Goal: Task Accomplishment & Management: Use online tool/utility

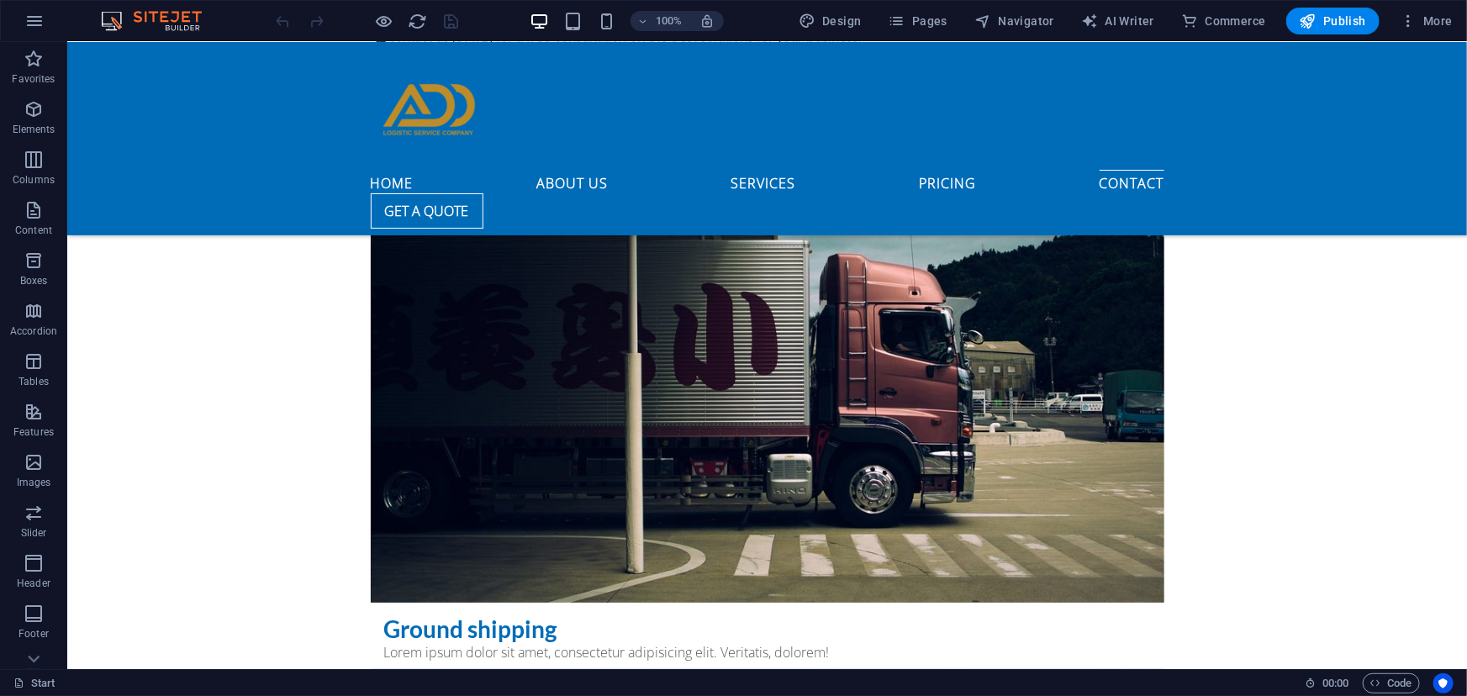
scroll to position [6342, 0]
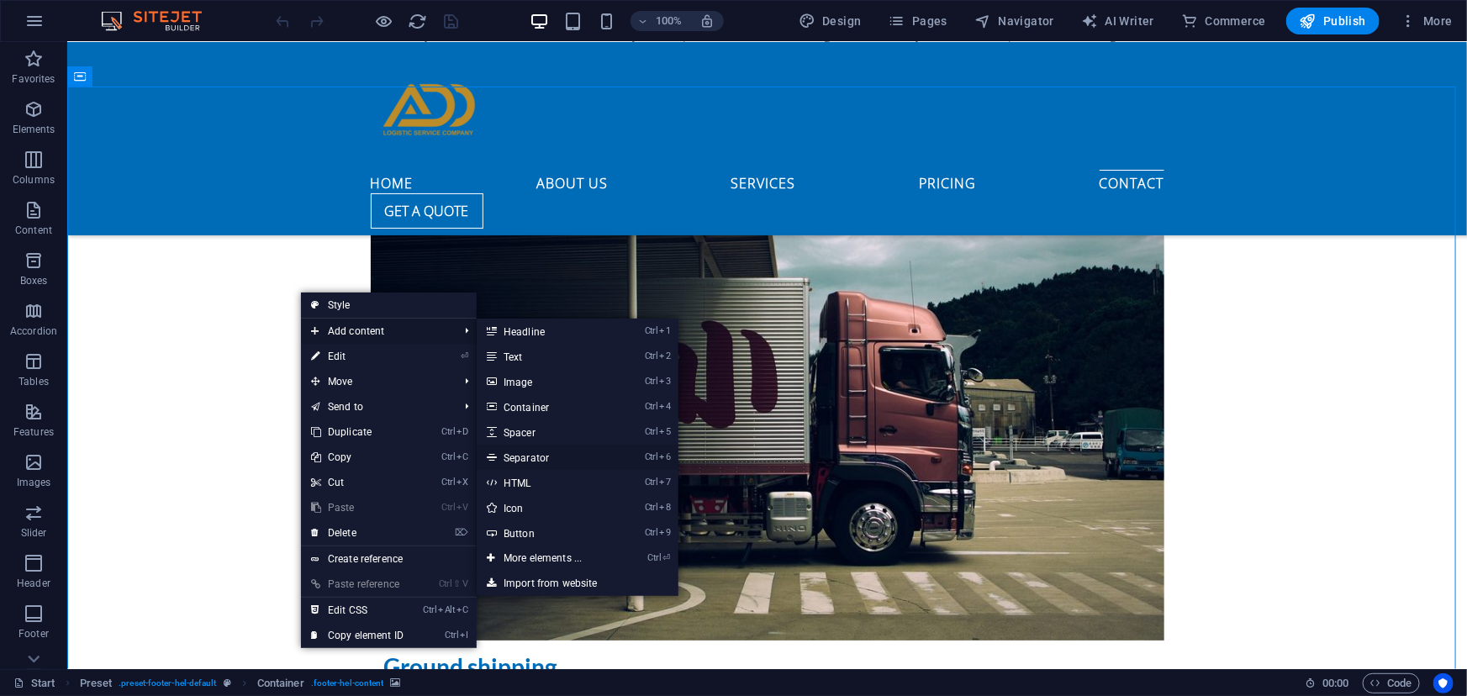
click at [524, 448] on link "Ctrl 6 Separator" at bounding box center [546, 457] width 139 height 25
select select "%"
select select "px"
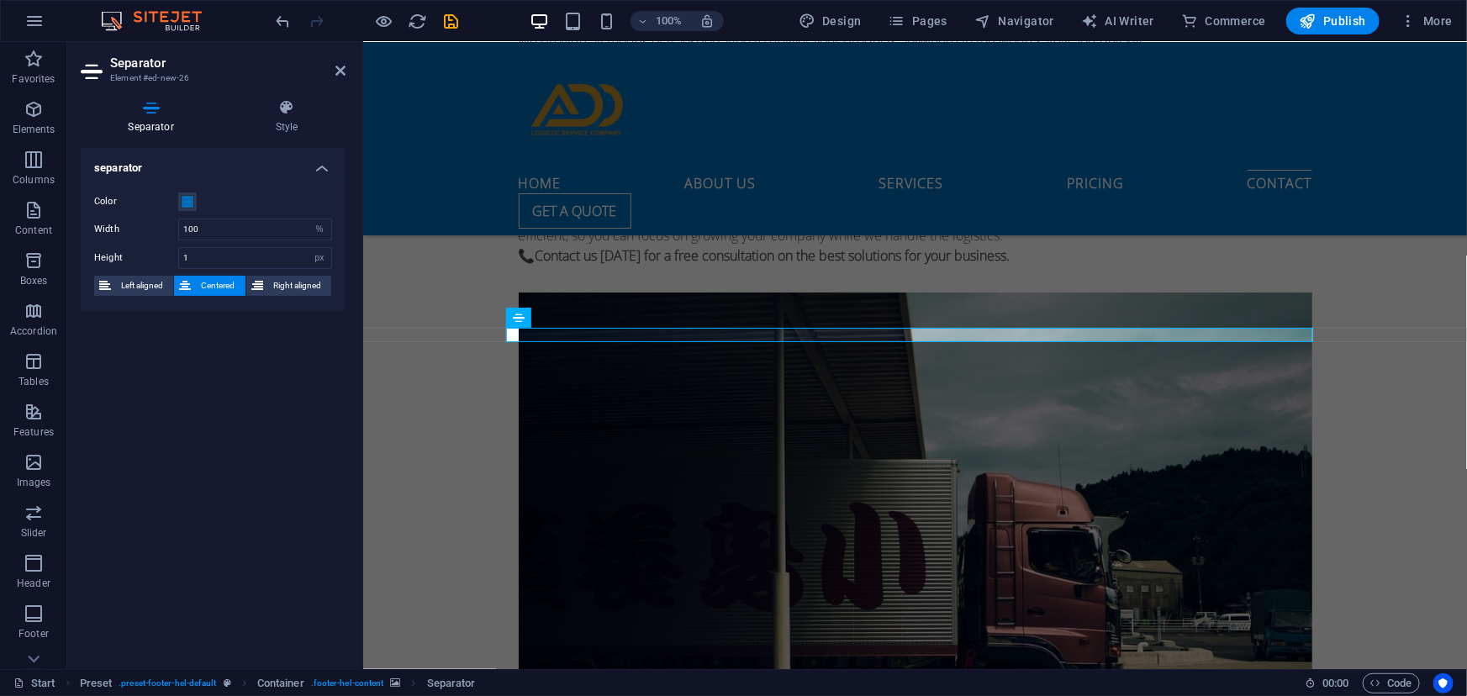
drag, startPoint x: 536, startPoint y: 332, endPoint x: 450, endPoint y: 494, distance: 183.5
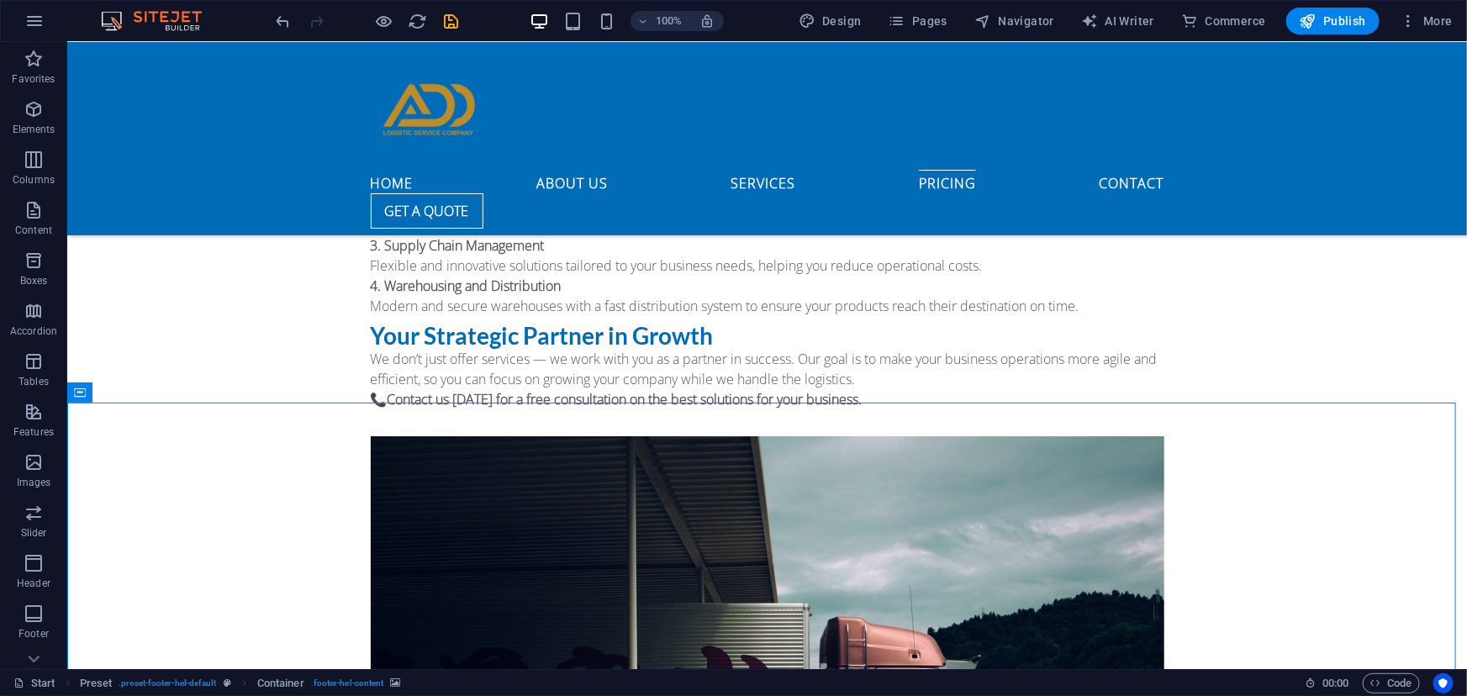
scroll to position [6026, 0]
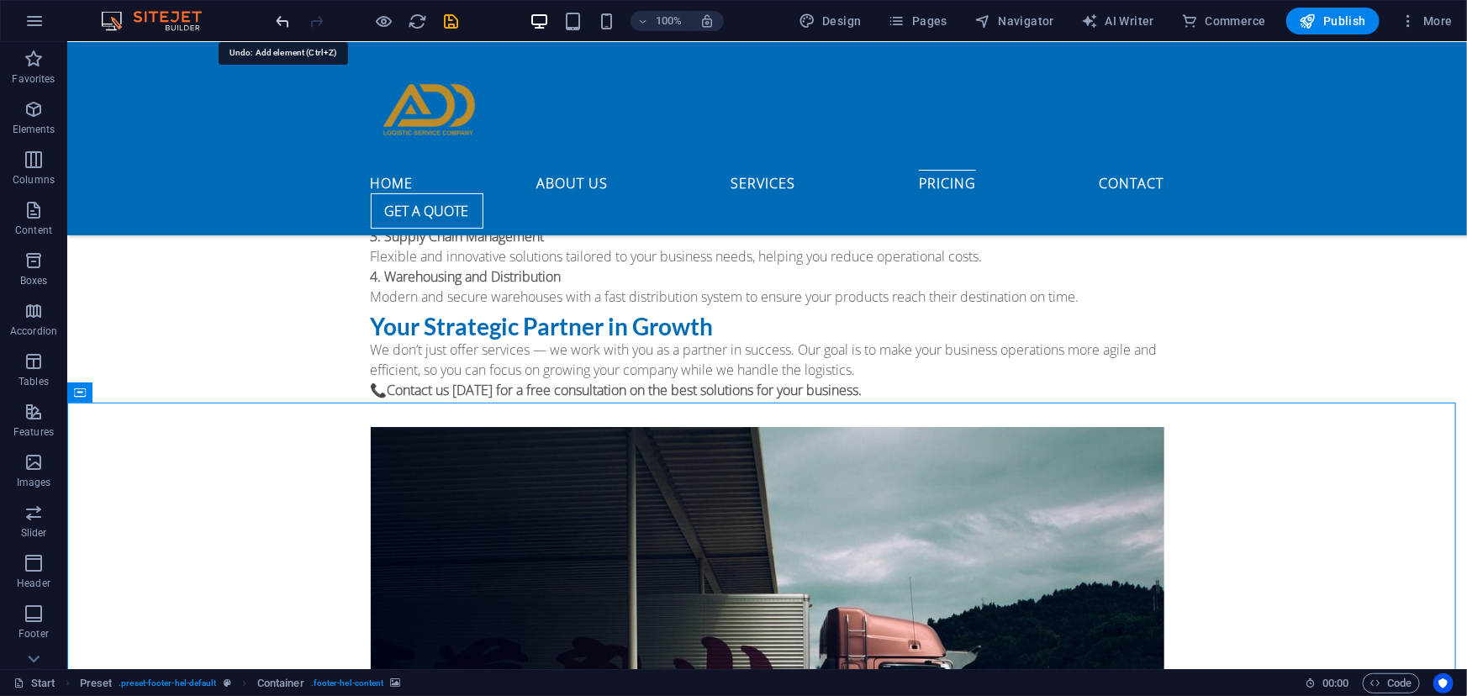
click at [277, 27] on icon "undo" at bounding box center [283, 21] width 19 height 19
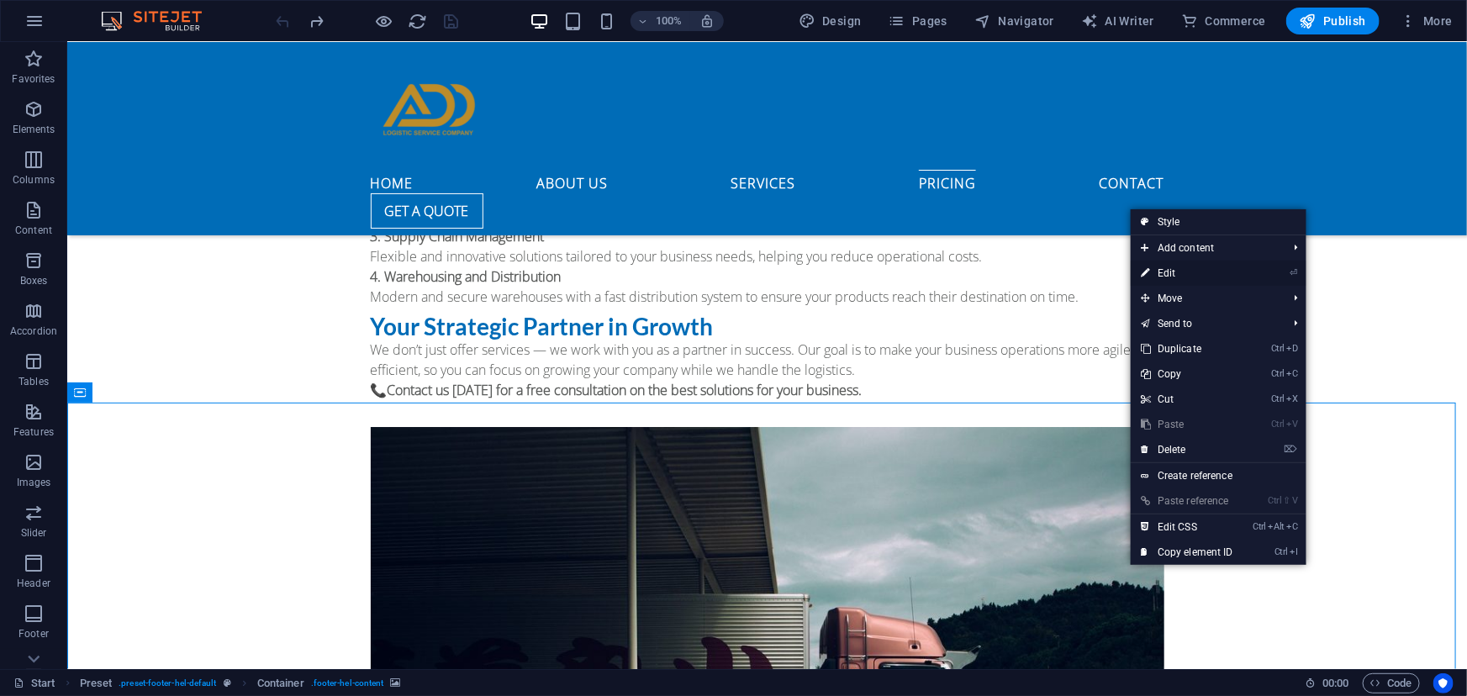
click at [1190, 274] on link "⏎ Edit" at bounding box center [1187, 273] width 113 height 25
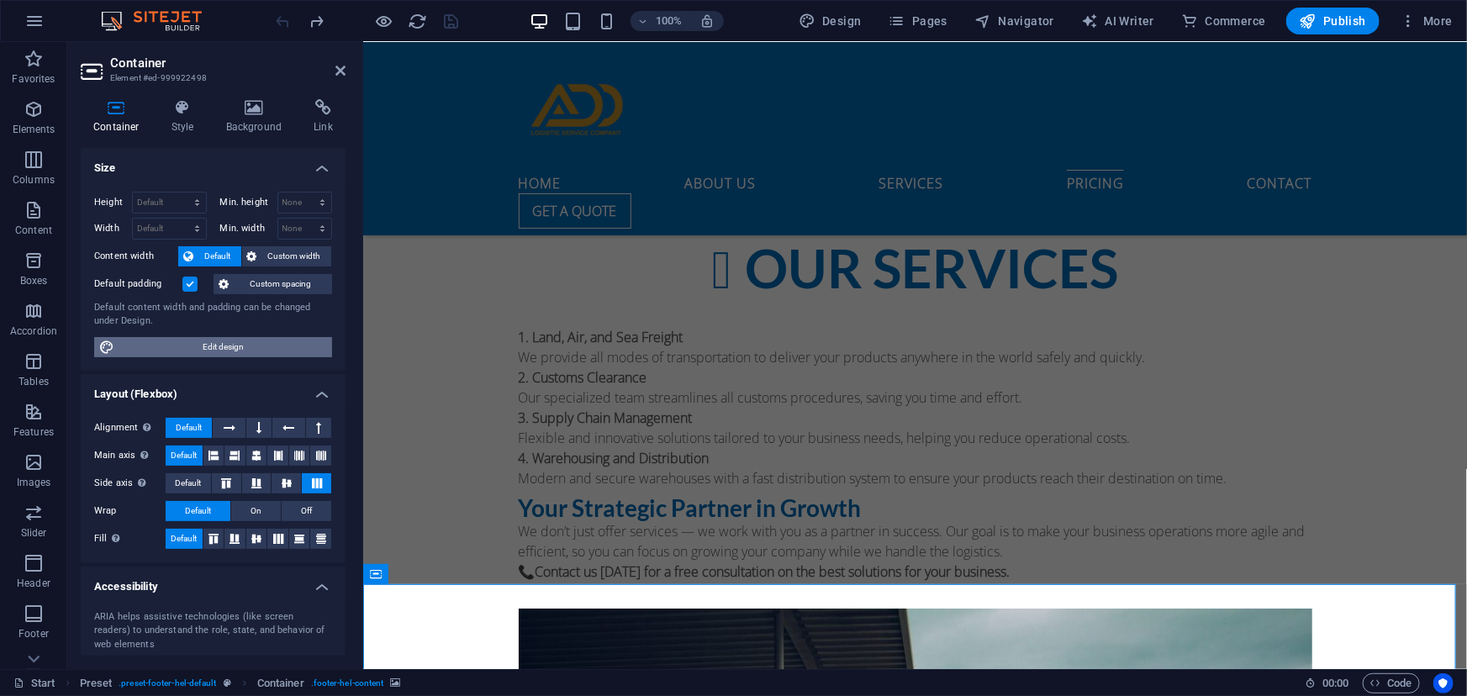
drag, startPoint x: 233, startPoint y: 346, endPoint x: 361, endPoint y: 373, distance: 130.6
click at [233, 346] on span "Edit design" at bounding box center [223, 347] width 208 height 20
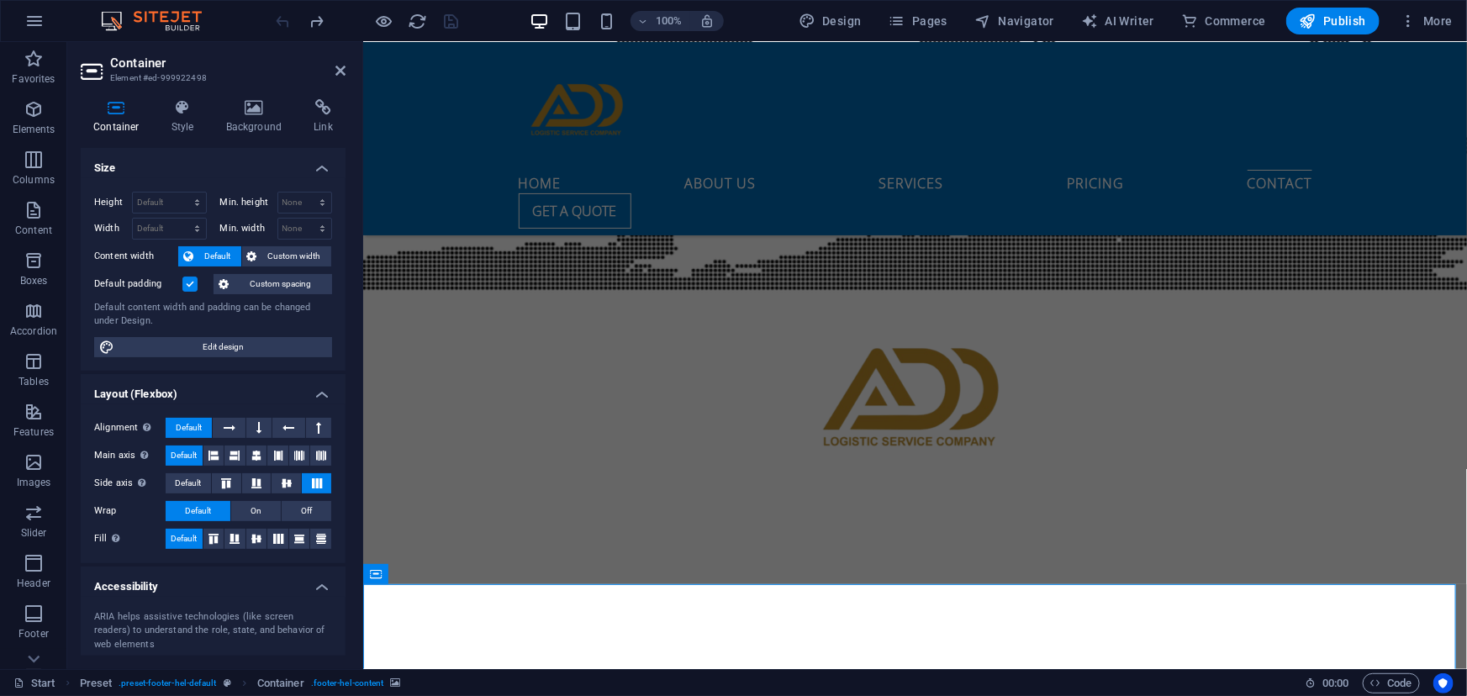
select select "rem"
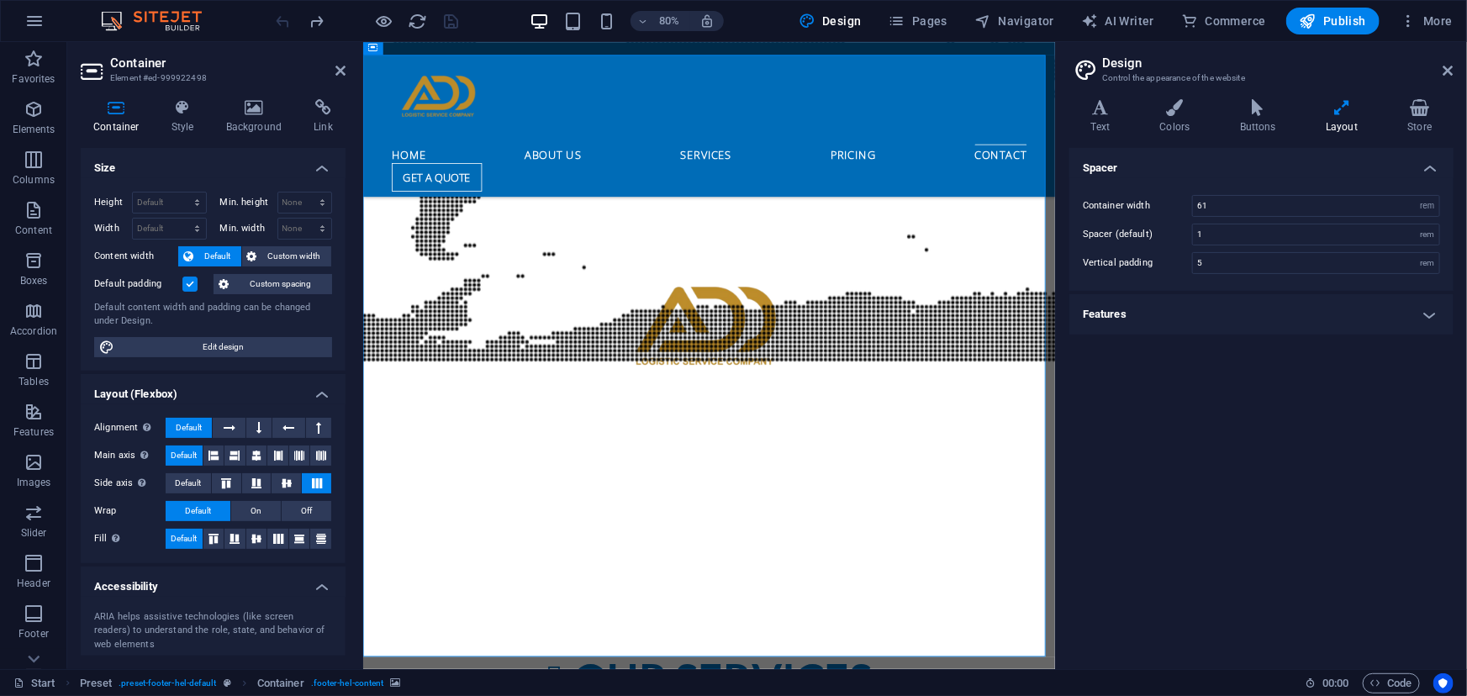
scroll to position [7124, 0]
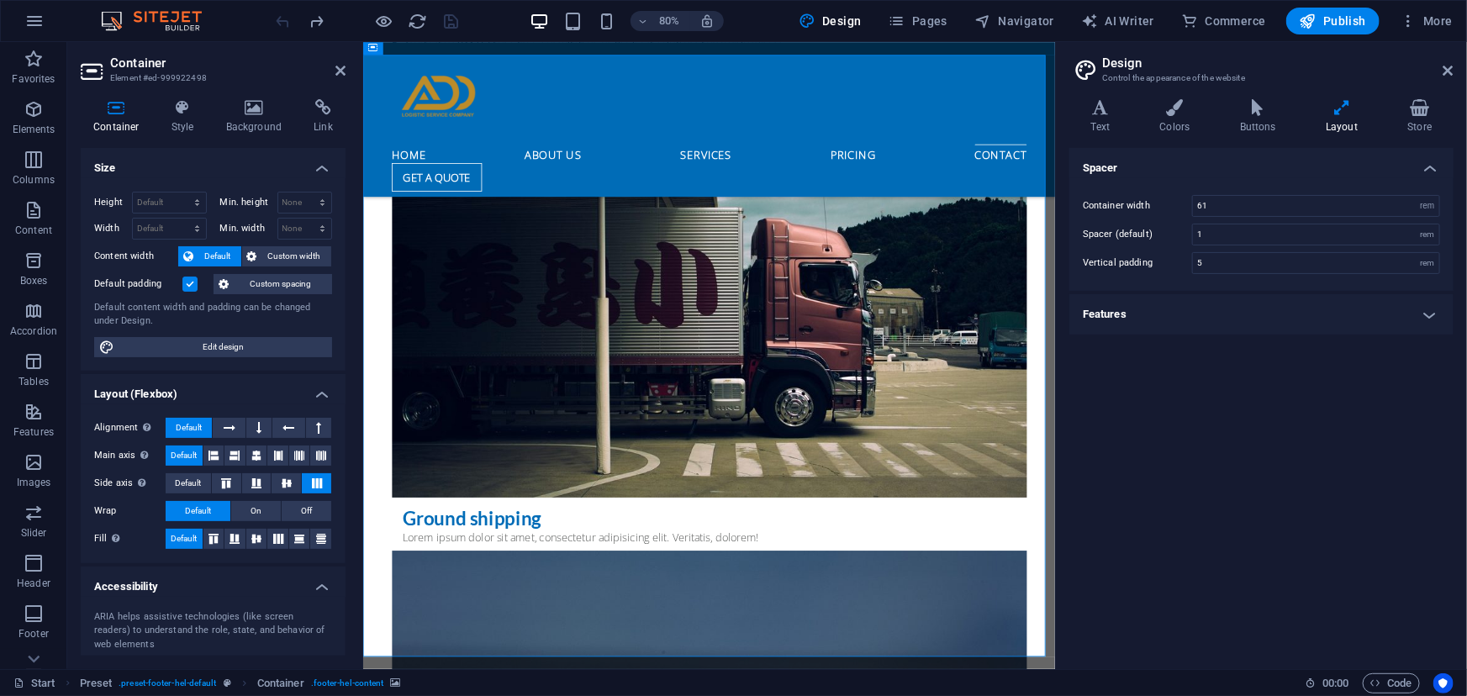
click at [258, 284] on span "Custom spacing" at bounding box center [280, 284] width 93 height 20
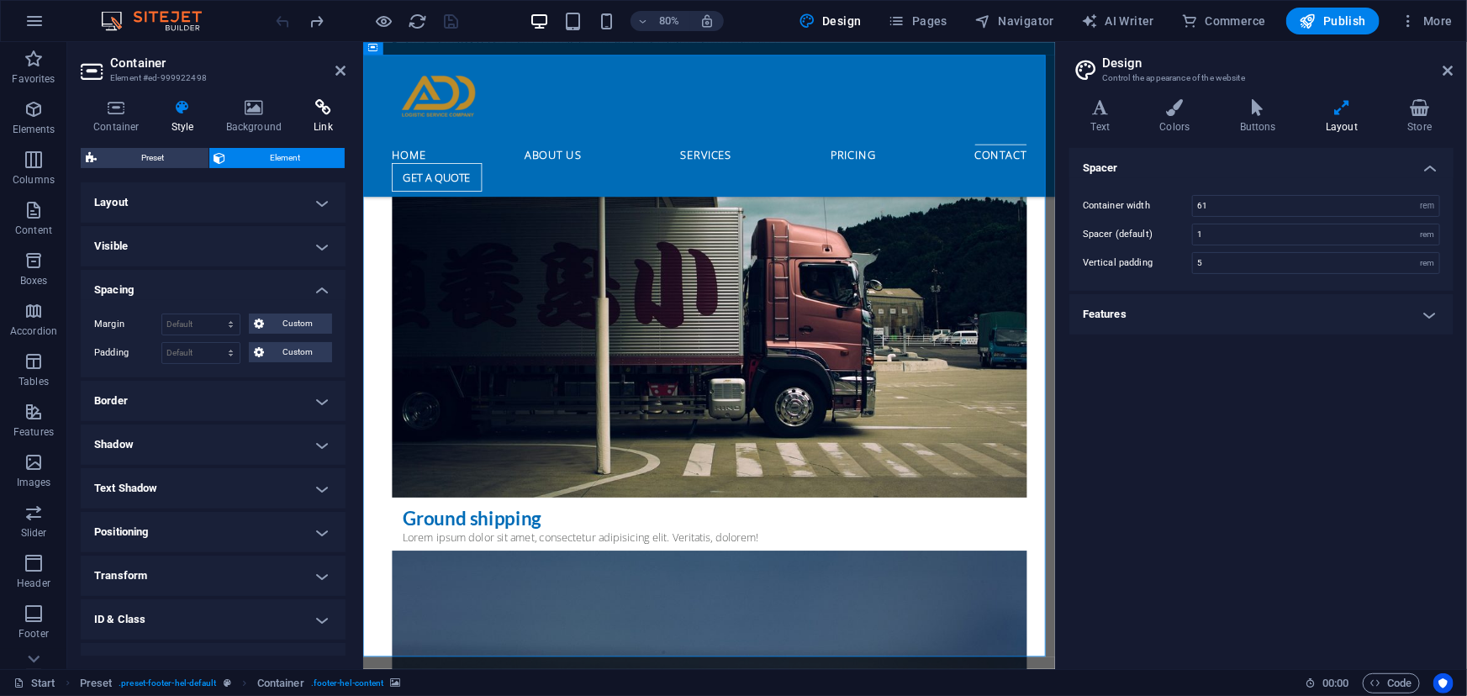
click at [321, 112] on icon at bounding box center [323, 107] width 45 height 17
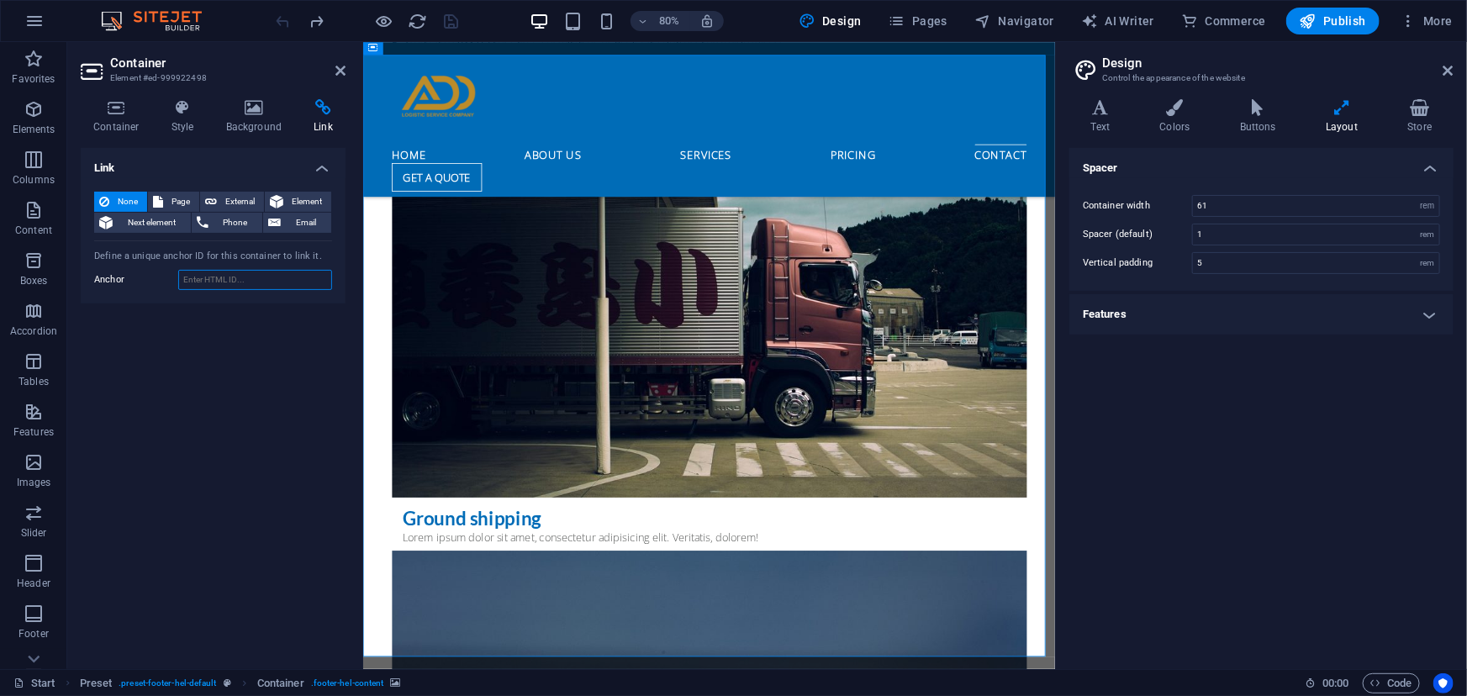
click at [246, 273] on input "Anchor" at bounding box center [255, 280] width 154 height 20
click at [236, 281] on input "Anchor" at bounding box center [255, 280] width 154 height 20
paste input "RMM5+56C، طريق ابي بكر الصديق الفرعي، الياسمين، [GEOGRAPHIC_DATA] 13326"
type input "RMM5+56C، طريق ابي بكر الصديق الفرعي، الياسمين، [GEOGRAPHIC_DATA] 13326"
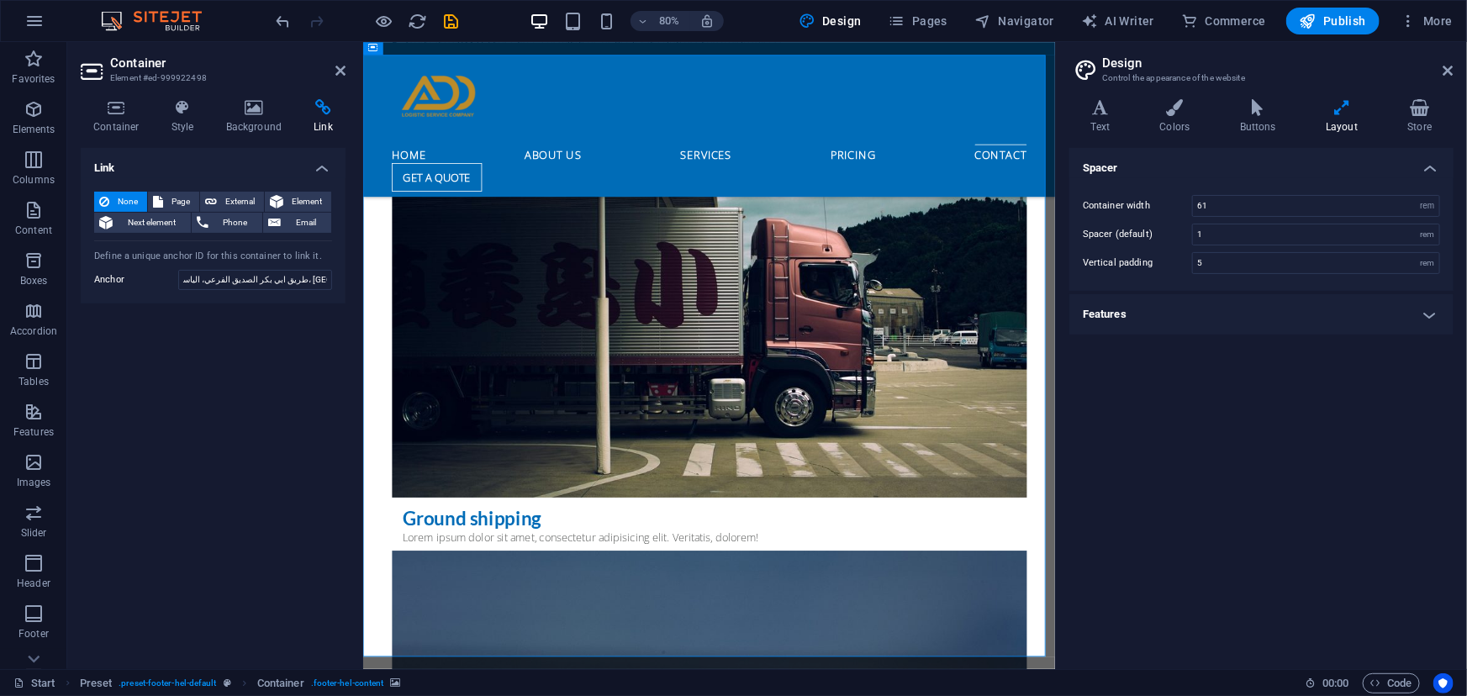
scroll to position [0, 0]
click at [239, 383] on div "Link None Page External Element Next element Phone Email Page Start Subpage Add…" at bounding box center [213, 402] width 265 height 508
click at [447, 29] on icon "save" at bounding box center [451, 21] width 19 height 19
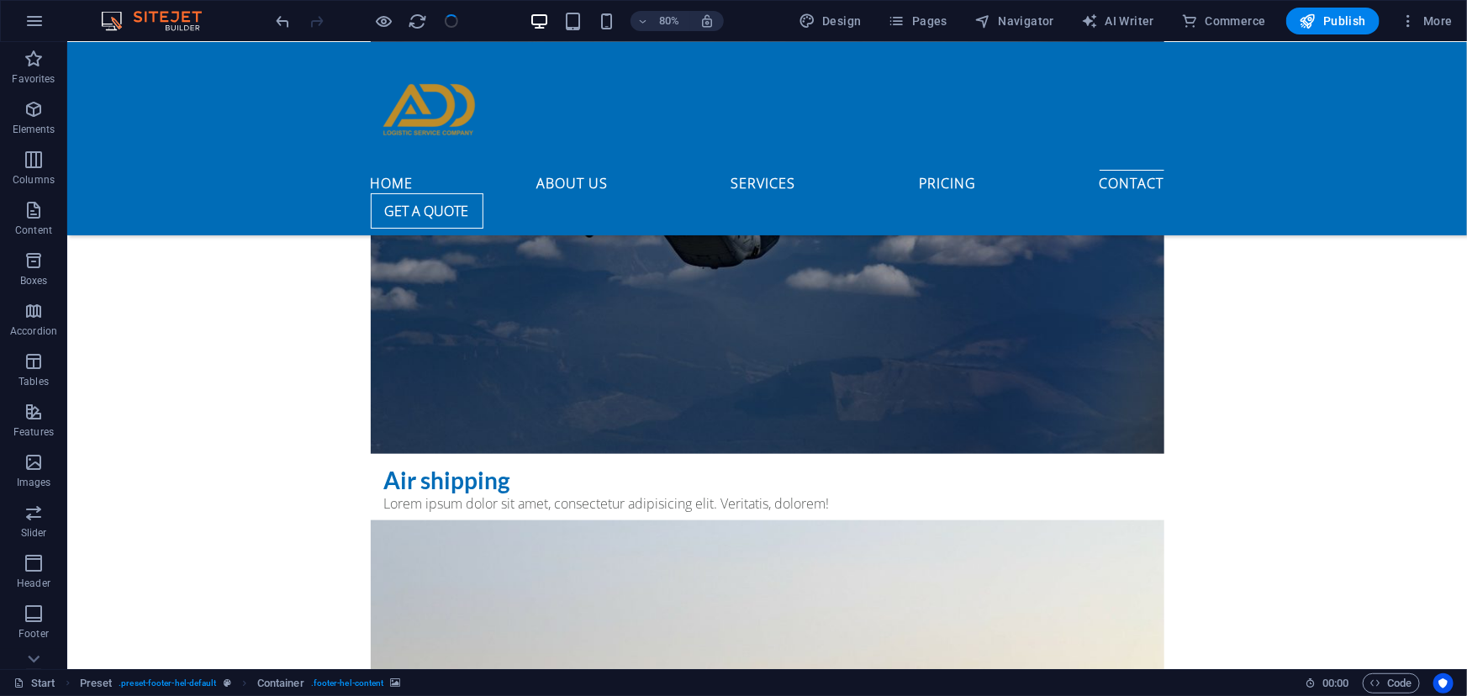
checkbox input "false"
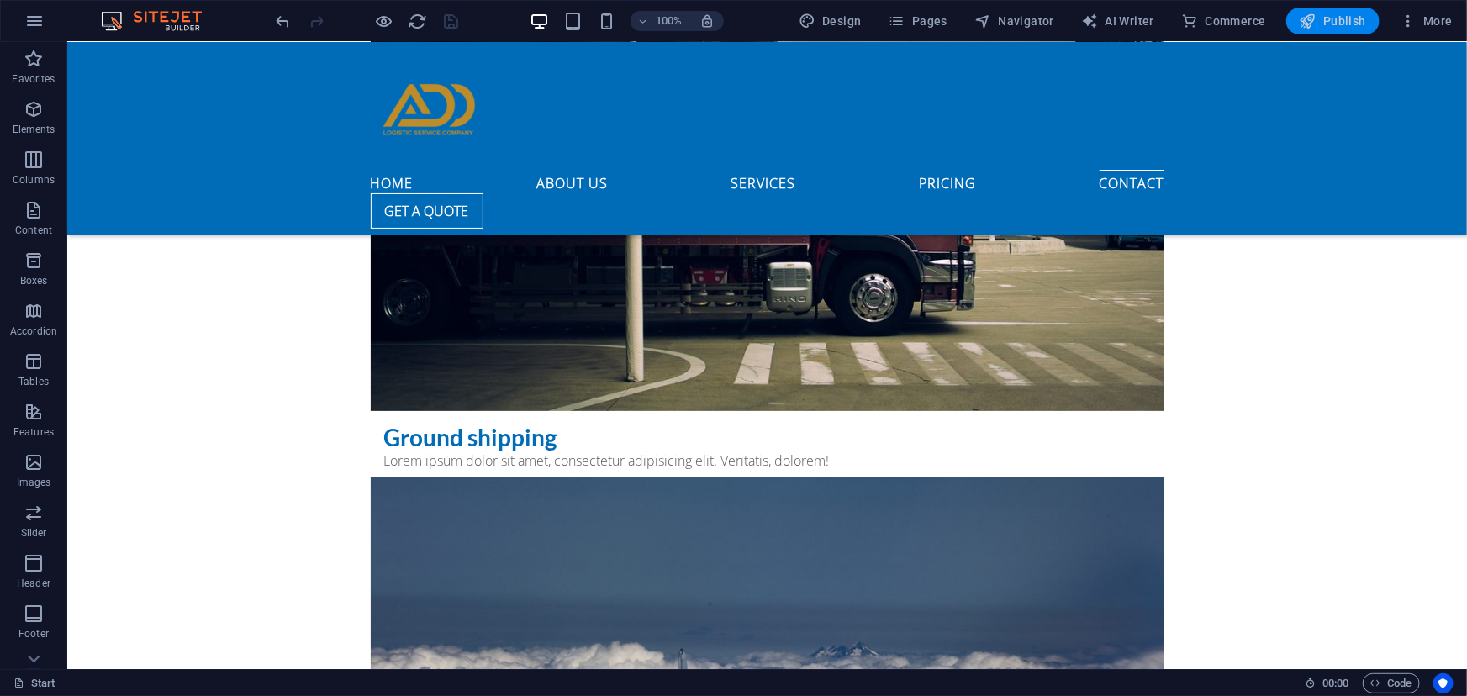
click at [1338, 24] on span "Publish" at bounding box center [1333, 21] width 66 height 17
